Goal: Task Accomplishment & Management: Manage account settings

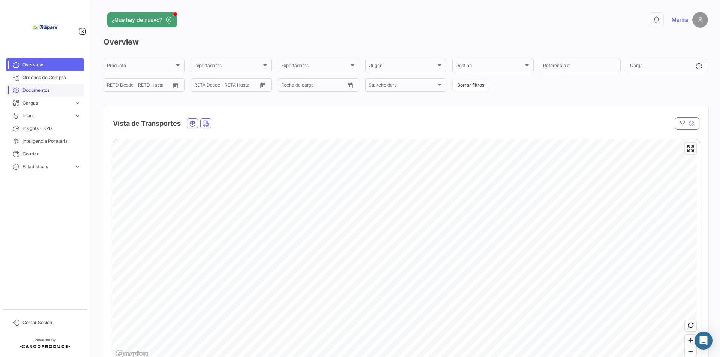
click at [40, 90] on span "Documentos" at bounding box center [52, 90] width 59 height 7
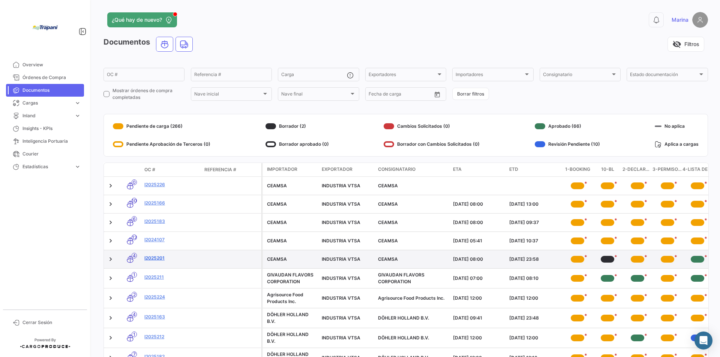
click at [196, 259] on link "I2025201" at bounding box center [171, 258] width 54 height 7
click at [161, 259] on link "I2025201" at bounding box center [171, 258] width 54 height 7
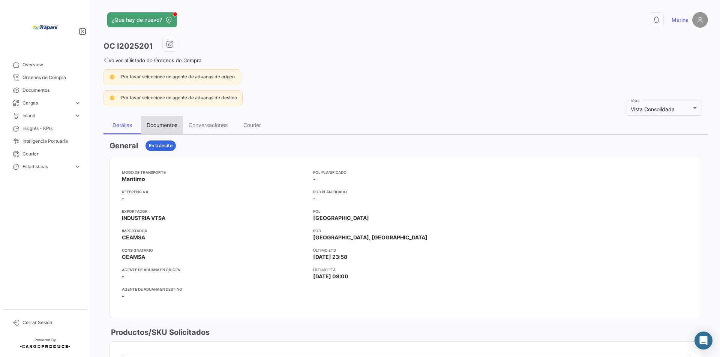
click at [162, 125] on div "Documentos" at bounding box center [162, 125] width 31 height 6
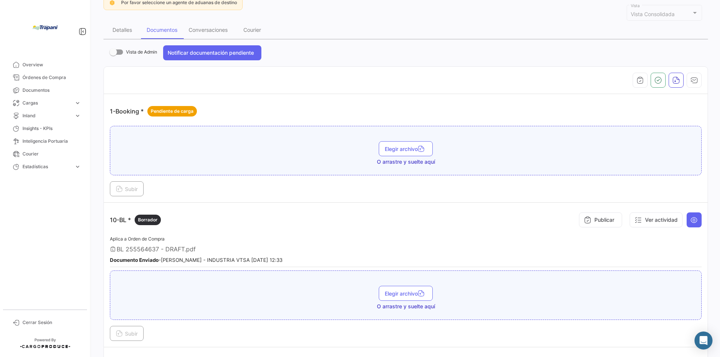
scroll to position [113, 0]
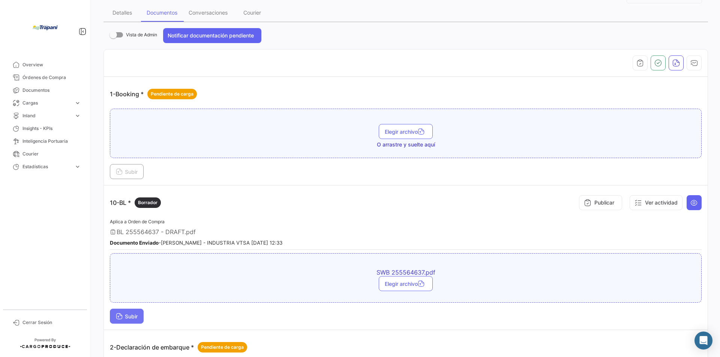
click at [136, 317] on span "Subir" at bounding box center [127, 317] width 22 height 6
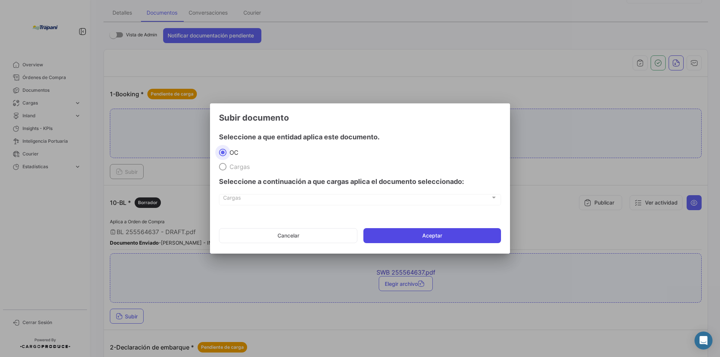
click at [431, 234] on button "Aceptar" at bounding box center [432, 235] width 138 height 15
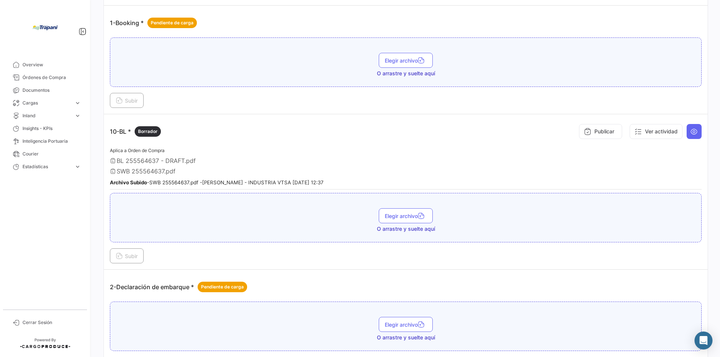
scroll to position [188, 0]
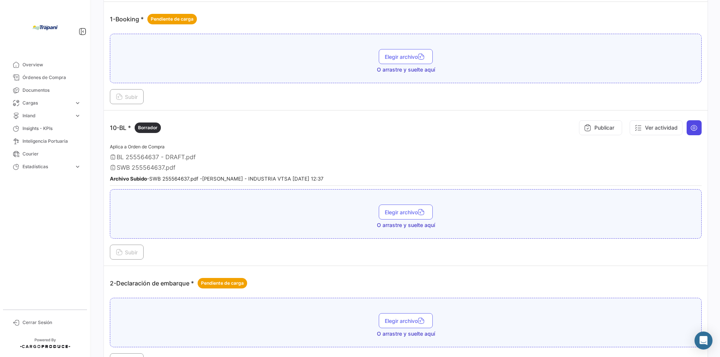
click at [690, 130] on icon at bounding box center [694, 128] width 8 height 8
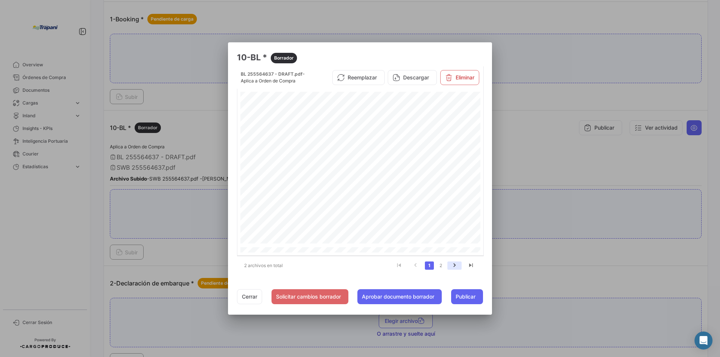
click at [454, 266] on icon "go to next page" at bounding box center [455, 266] width 10 height 9
click at [156, 167] on div at bounding box center [360, 178] width 720 height 357
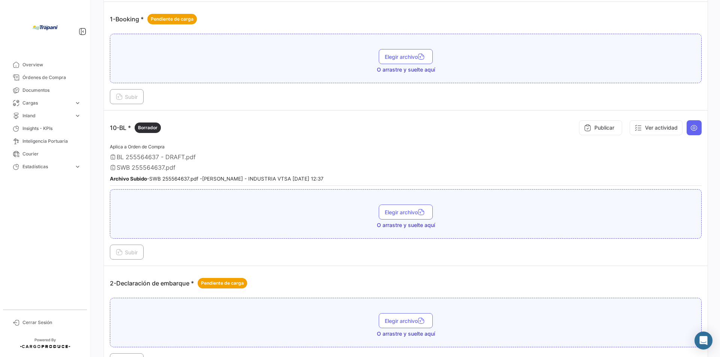
click at [158, 171] on span "SWB 255564637.pdf" at bounding box center [146, 168] width 59 height 8
click at [111, 168] on icon at bounding box center [113, 168] width 6 height 6
click at [649, 128] on button "Ver actividad" at bounding box center [656, 127] width 53 height 15
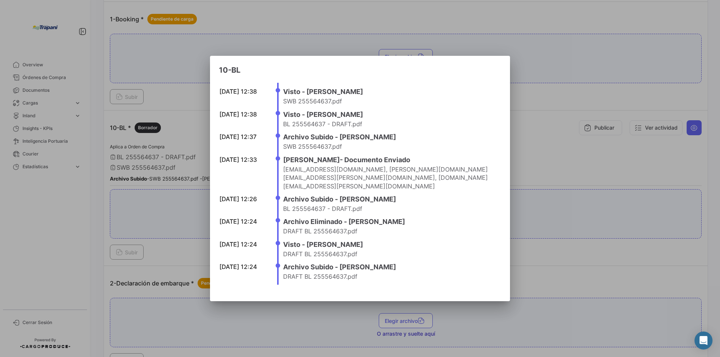
click at [321, 97] on h4 "Visto - [PERSON_NAME]" at bounding box center [389, 92] width 213 height 11
click at [690, 127] on div at bounding box center [360, 178] width 720 height 357
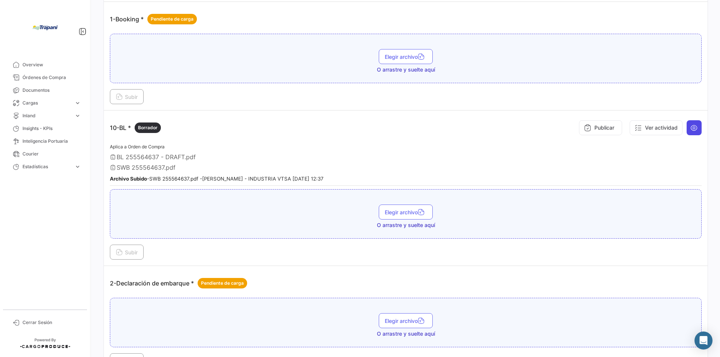
click at [691, 126] on icon at bounding box center [694, 128] width 8 height 8
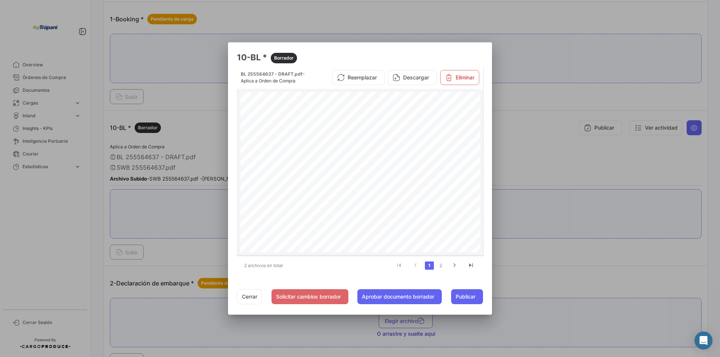
scroll to position [150, 0]
click at [250, 298] on button "Cerrar" at bounding box center [249, 297] width 25 height 15
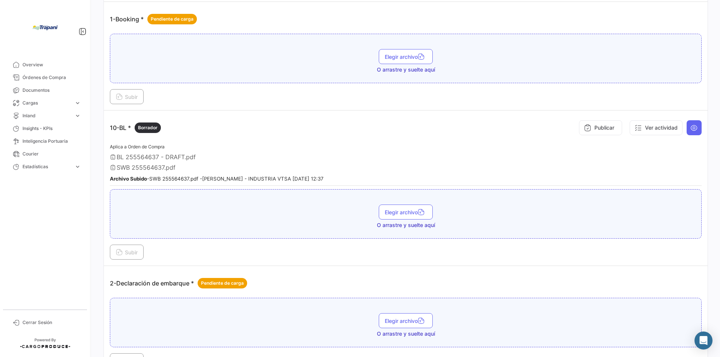
click at [156, 158] on span "BL 255564637 - DRAFT.pdf" at bounding box center [156, 157] width 79 height 8
click at [690, 126] on icon at bounding box center [694, 128] width 8 height 8
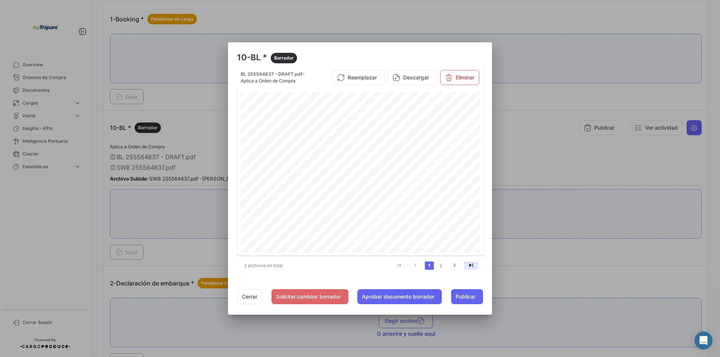
scroll to position [713, 0]
click at [474, 265] on icon "go to last page" at bounding box center [471, 266] width 10 height 9
click at [461, 297] on span "Publicar" at bounding box center [466, 297] width 20 height 8
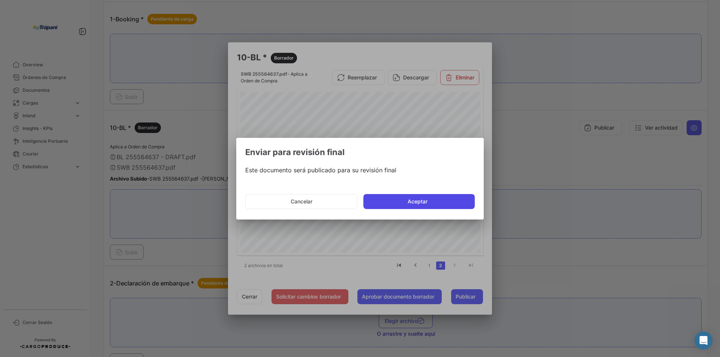
click at [429, 209] on mat-dialog-actions "Cancelar Aceptar" at bounding box center [360, 202] width 230 height 26
click at [428, 202] on button "Aceptar" at bounding box center [418, 201] width 111 height 15
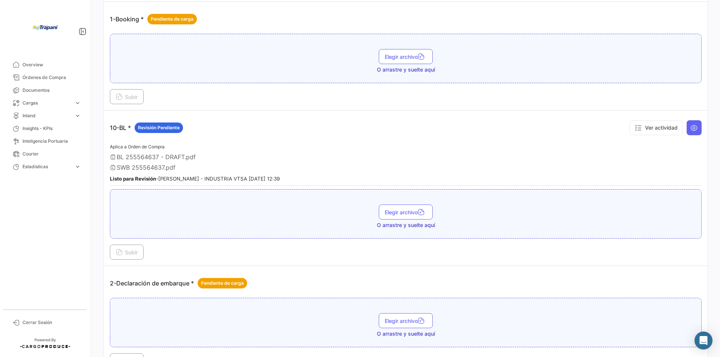
scroll to position [0, 0]
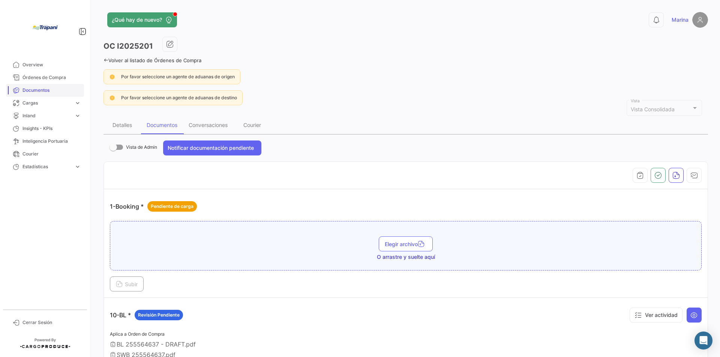
click at [47, 90] on span "Documentos" at bounding box center [52, 90] width 59 height 7
